Goal: Transaction & Acquisition: Book appointment/travel/reservation

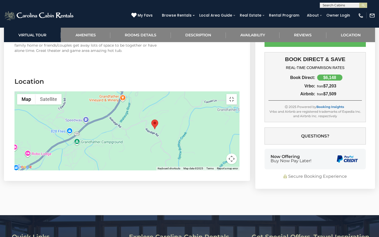
click at [240, 111] on div at bounding box center [126, 130] width 225 height 79
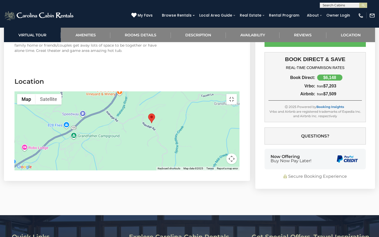
drag, startPoint x: 291, startPoint y: 111, endPoint x: 288, endPoint y: 103, distance: 8.7
click at [240, 103] on div at bounding box center [126, 130] width 225 height 79
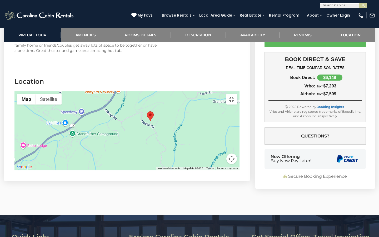
click at [154, 111] on img "Chateau Woof" at bounding box center [150, 116] width 7 height 10
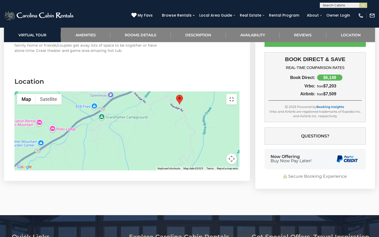
drag, startPoint x: 216, startPoint y: 105, endPoint x: 245, endPoint y: 89, distance: 33.5
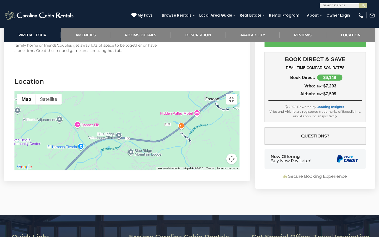
drag, startPoint x: 245, startPoint y: 89, endPoint x: 158, endPoint y: 204, distance: 143.8
click at [158, 171] on div at bounding box center [126, 130] width 225 height 79
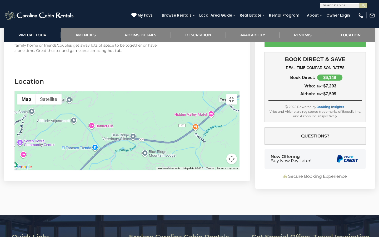
drag, startPoint x: 116, startPoint y: 237, endPoint x: 192, endPoint y: 145, distance: 118.9
click at [192, 145] on div at bounding box center [126, 130] width 225 height 79
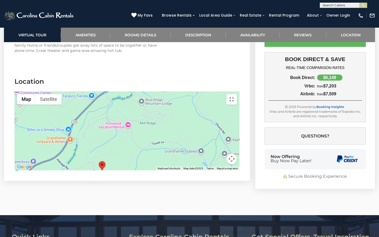
drag, startPoint x: 173, startPoint y: 199, endPoint x: 172, endPoint y: 149, distance: 50.6
click at [172, 149] on div at bounding box center [126, 130] width 225 height 79
click at [42, 94] on button "Satellite" at bounding box center [49, 99] width 26 height 11
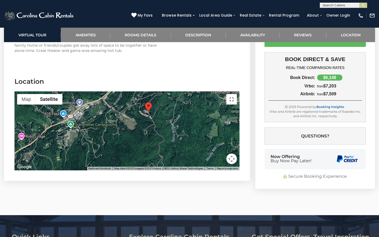
drag, startPoint x: 130, startPoint y: 196, endPoint x: 177, endPoint y: 136, distance: 76.0
click at [177, 136] on div at bounding box center [126, 130] width 225 height 79
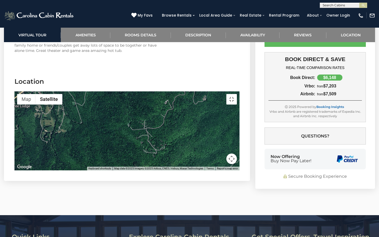
drag, startPoint x: 128, startPoint y: 184, endPoint x: 164, endPoint y: 103, distance: 89.4
click at [164, 102] on div at bounding box center [126, 130] width 225 height 79
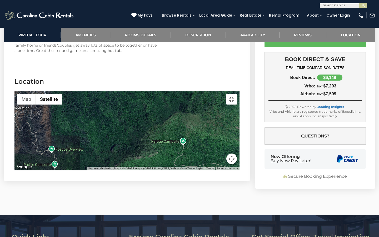
drag, startPoint x: 139, startPoint y: 172, endPoint x: 193, endPoint y: 90, distance: 98.2
click at [193, 91] on div at bounding box center [126, 130] width 225 height 79
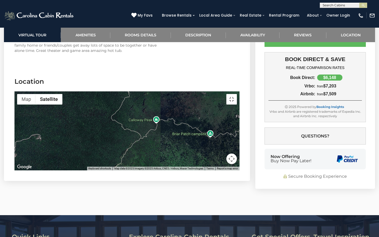
drag, startPoint x: 147, startPoint y: 143, endPoint x: 226, endPoint y: 53, distance: 119.3
click at [226, 91] on div at bounding box center [126, 130] width 225 height 79
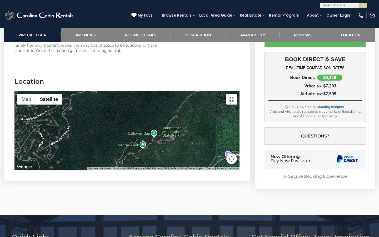
drag, startPoint x: 156, startPoint y: 129, endPoint x: 211, endPoint y: 82, distance: 72.3
click at [211, 91] on div at bounding box center [126, 130] width 225 height 79
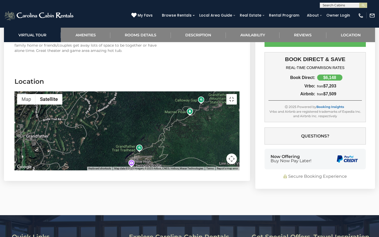
drag, startPoint x: 173, startPoint y: 120, endPoint x: 221, endPoint y: 86, distance: 58.3
click at [221, 91] on div at bounding box center [126, 130] width 225 height 79
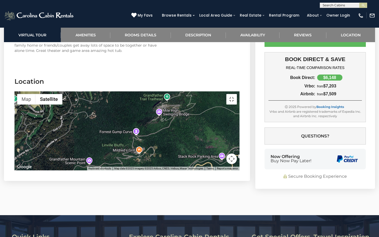
drag, startPoint x: 159, startPoint y: 166, endPoint x: 188, endPoint y: 115, distance: 58.6
click at [188, 114] on div at bounding box center [126, 130] width 225 height 79
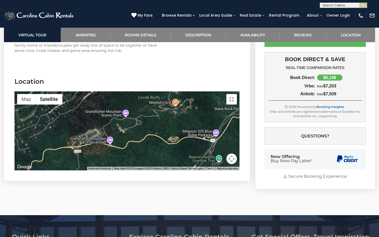
drag, startPoint x: 157, startPoint y: 179, endPoint x: 193, endPoint y: 131, distance: 60.2
click at [193, 131] on div at bounding box center [126, 130] width 225 height 79
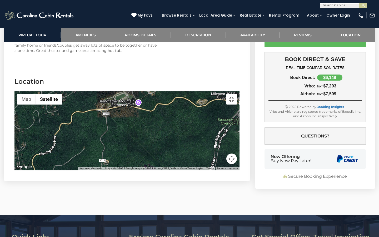
drag, startPoint x: 137, startPoint y: 187, endPoint x: 165, endPoint y: 149, distance: 47.6
click at [165, 149] on div at bounding box center [126, 130] width 225 height 79
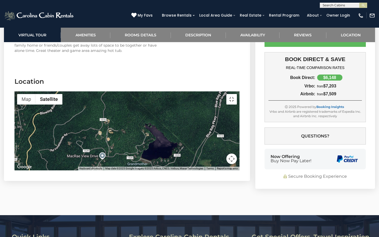
drag, startPoint x: 96, startPoint y: 201, endPoint x: 96, endPoint y: 160, distance: 41.1
click at [96, 160] on div at bounding box center [126, 130] width 225 height 79
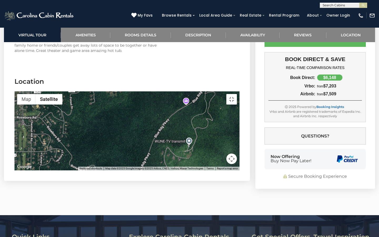
drag, startPoint x: 96, startPoint y: 192, endPoint x: 120, endPoint y: 101, distance: 94.2
click at [120, 101] on div at bounding box center [126, 130] width 225 height 79
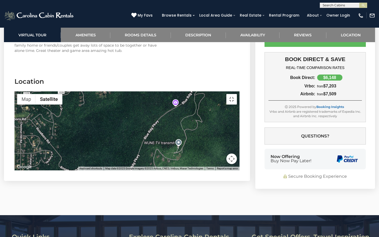
drag, startPoint x: 93, startPoint y: 172, endPoint x: 83, endPoint y: 173, distance: 10.1
click at [83, 171] on div at bounding box center [126, 130] width 225 height 79
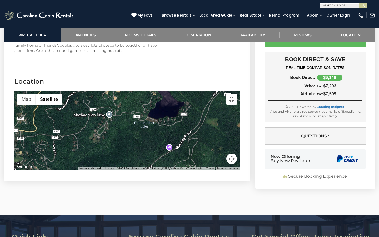
drag, startPoint x: 80, startPoint y: 169, endPoint x: 72, endPoint y: 224, distance: 54.9
click at [72, 171] on div at bounding box center [126, 130] width 225 height 79
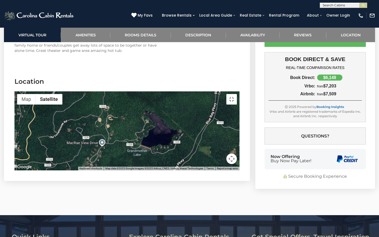
drag, startPoint x: 143, startPoint y: 157, endPoint x: 140, endPoint y: 162, distance: 5.3
click at [140, 162] on div at bounding box center [126, 130] width 225 height 79
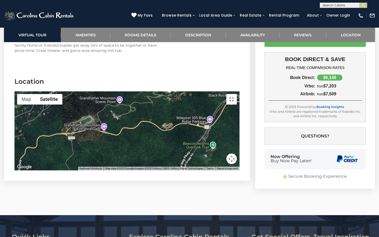
drag, startPoint x: 140, startPoint y: 162, endPoint x: 106, endPoint y: 237, distance: 82.4
click at [106, 171] on div at bounding box center [126, 130] width 225 height 79
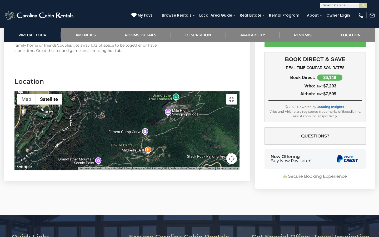
drag, startPoint x: 153, startPoint y: 158, endPoint x: 132, endPoint y: 222, distance: 66.4
click at [132, 171] on div at bounding box center [126, 130] width 225 height 79
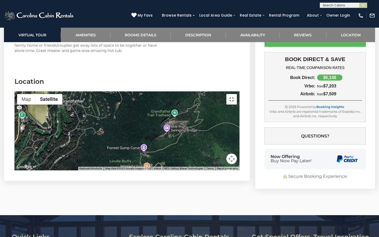
drag, startPoint x: 158, startPoint y: 167, endPoint x: 157, endPoint y: 183, distance: 15.9
click at [157, 171] on div at bounding box center [126, 130] width 225 height 79
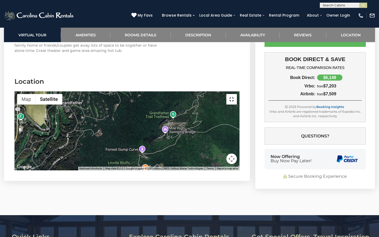
click at [237, 94] on button "Toggle fullscreen view" at bounding box center [232, 99] width 11 height 11
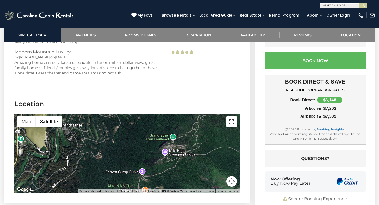
scroll to position [1213, 0]
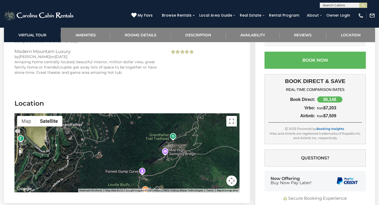
click at [172, 166] on div at bounding box center [126, 152] width 225 height 79
click at [232, 122] on button "Toggle fullscreen view" at bounding box center [232, 121] width 11 height 11
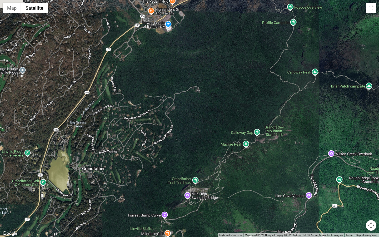
drag, startPoint x: 239, startPoint y: 142, endPoint x: 198, endPoint y: 222, distance: 90.9
click at [198, 222] on div at bounding box center [189, 118] width 379 height 237
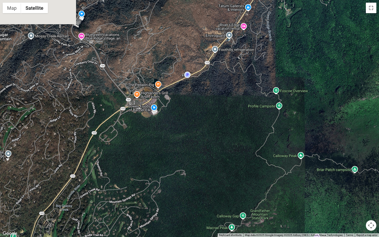
drag, startPoint x: 216, startPoint y: 114, endPoint x: 202, endPoint y: 197, distance: 84.1
click at [202, 197] on div at bounding box center [189, 118] width 379 height 237
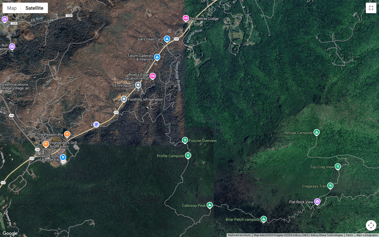
drag, startPoint x: 232, startPoint y: 105, endPoint x: 111, endPoint y: 167, distance: 135.7
click at [111, 167] on div at bounding box center [189, 118] width 379 height 237
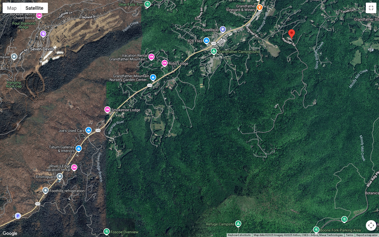
drag, startPoint x: 225, startPoint y: 115, endPoint x: 194, endPoint y: 161, distance: 55.0
click at [192, 165] on div at bounding box center [189, 118] width 379 height 237
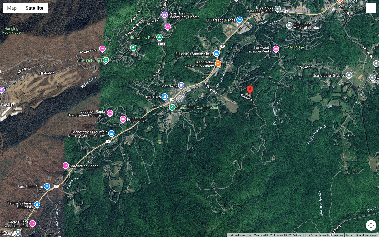
drag, startPoint x: 256, startPoint y: 54, endPoint x: 219, endPoint y: 112, distance: 69.2
click at [219, 112] on div at bounding box center [189, 118] width 379 height 237
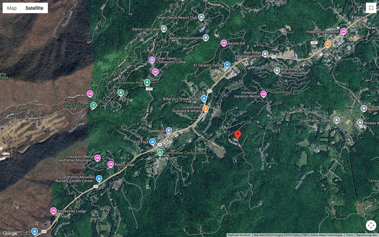
drag, startPoint x: 262, startPoint y: 85, endPoint x: 253, endPoint y: 125, distance: 41.8
click at [253, 125] on div at bounding box center [189, 118] width 379 height 237
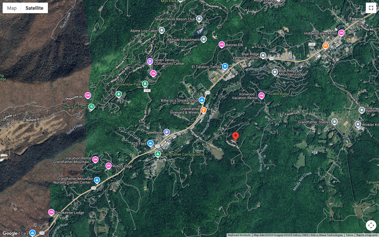
click at [370, 8] on button "Toggle fullscreen view" at bounding box center [371, 8] width 11 height 11
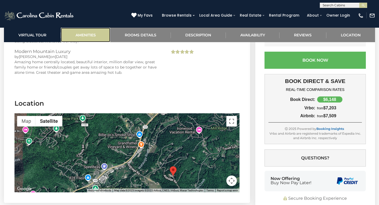
click at [85, 34] on link "Amenities" at bounding box center [85, 35] width 49 height 14
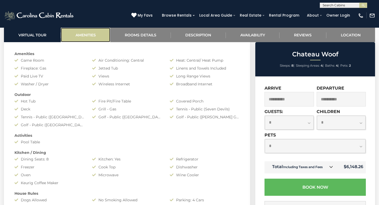
scroll to position [377, 0]
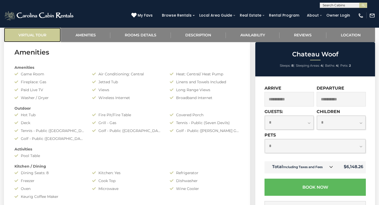
click at [41, 35] on link "Virtual Tour" at bounding box center [32, 35] width 57 height 14
click at [31, 38] on link "Virtual Tour" at bounding box center [32, 35] width 57 height 14
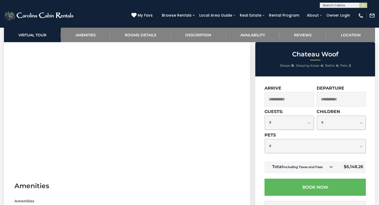
scroll to position [246, 0]
click at [296, 101] on input "**********" at bounding box center [290, 99] width 50 height 14
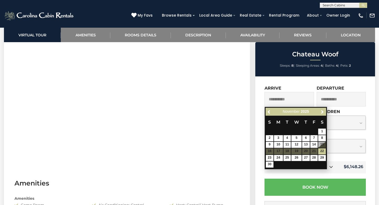
click at [296, 101] on input "**********" at bounding box center [290, 99] width 50 height 14
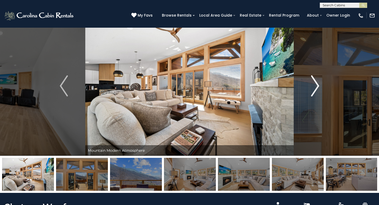
scroll to position [210, 0]
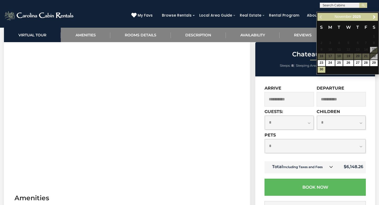
scroll to position [236, 0]
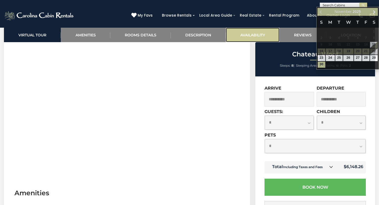
click at [263, 33] on link "Availability" at bounding box center [253, 35] width 54 height 14
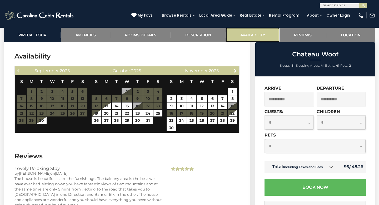
scroll to position [1053, 0]
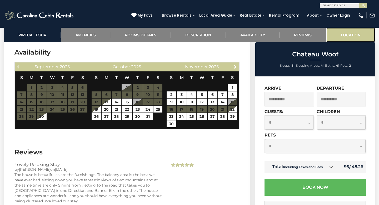
click at [348, 38] on link "Location" at bounding box center [351, 35] width 49 height 14
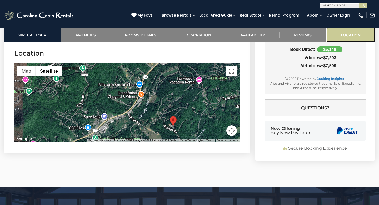
scroll to position [1264, 0]
